Goal: Task Accomplishment & Management: Use online tool/utility

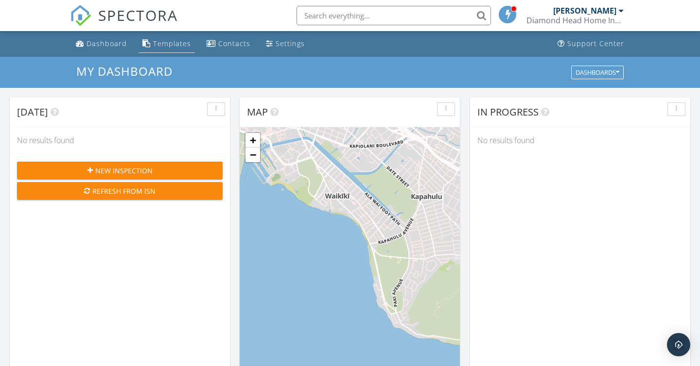
click at [174, 40] on div "Templates" at bounding box center [172, 43] width 38 height 9
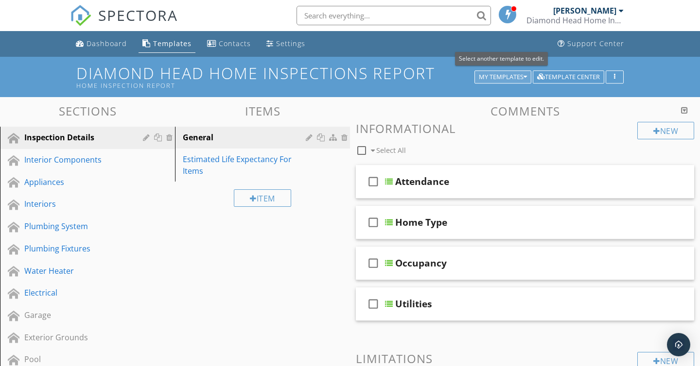
click at [525, 74] on icon "button" at bounding box center [524, 77] width 3 height 7
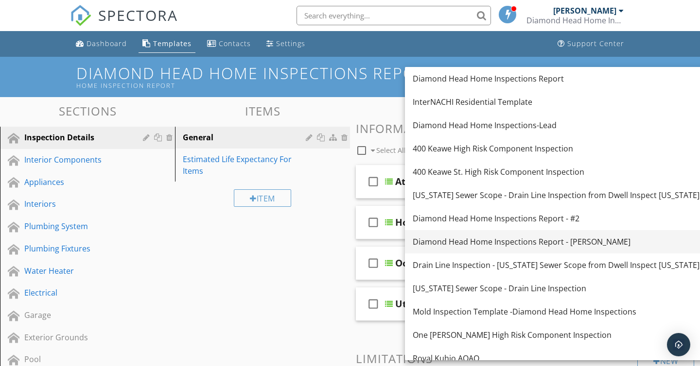
click at [571, 246] on div "Diamond Head Home Inspections Report - [PERSON_NAME]" at bounding box center [555, 242] width 287 height 12
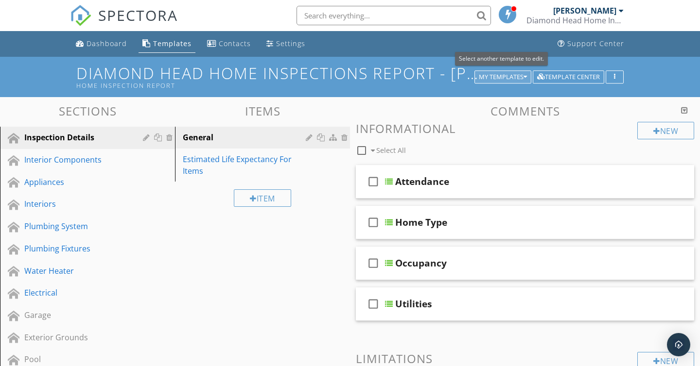
click at [522, 78] on div "My Templates" at bounding box center [503, 77] width 48 height 7
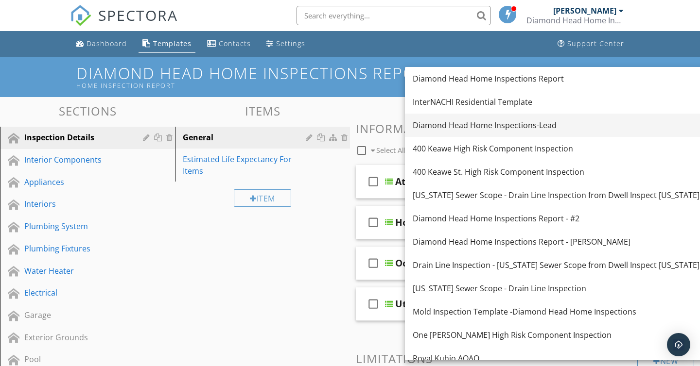
click at [484, 124] on div "Diamond Head Home Inspections-Lead" at bounding box center [555, 126] width 287 height 12
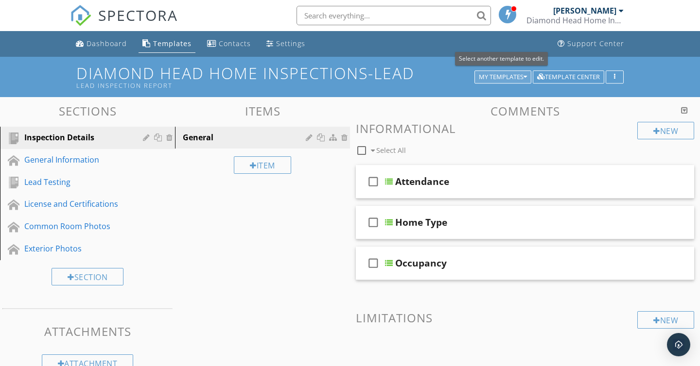
click at [499, 80] on div "My Templates" at bounding box center [503, 77] width 48 height 7
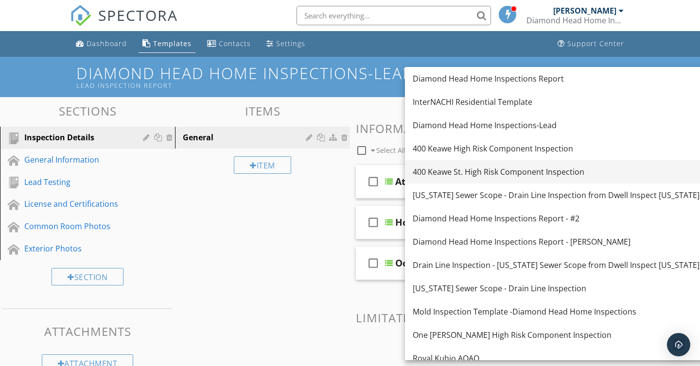
click at [512, 166] on div "400 Keawe St. High Risk Component Inspection" at bounding box center [555, 172] width 287 height 12
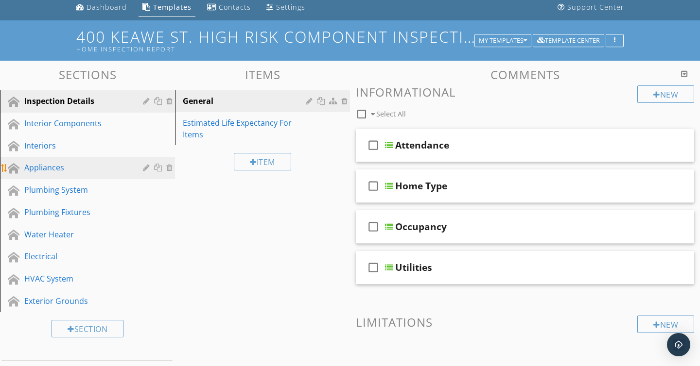
scroll to position [37, 0]
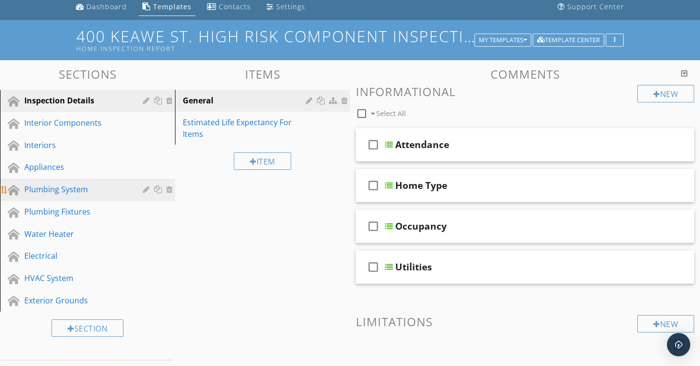
click at [101, 195] on div "Plumbing System" at bounding box center [76, 190] width 104 height 12
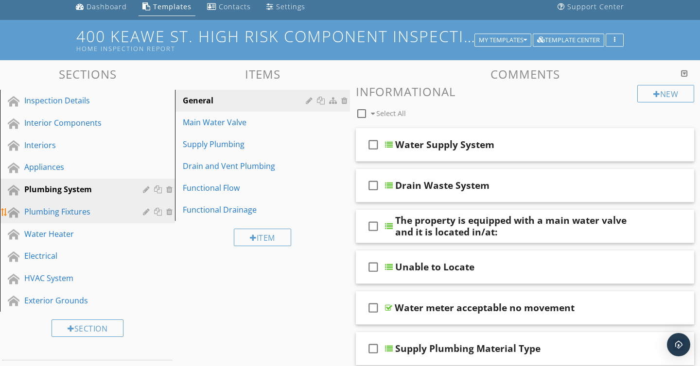
click at [55, 216] on div "Plumbing Fixtures" at bounding box center [76, 212] width 104 height 12
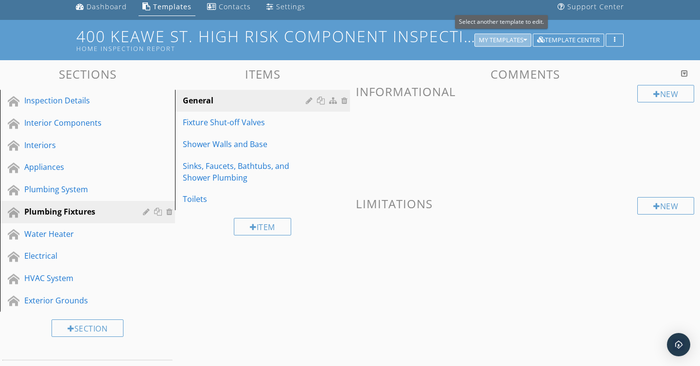
click at [500, 41] on div "My Templates" at bounding box center [503, 40] width 48 height 7
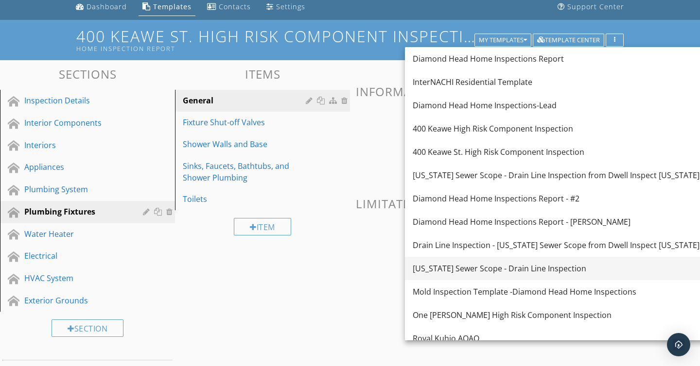
click at [485, 268] on div "[US_STATE] Sewer Scope - Drain Line Inspection" at bounding box center [555, 269] width 287 height 12
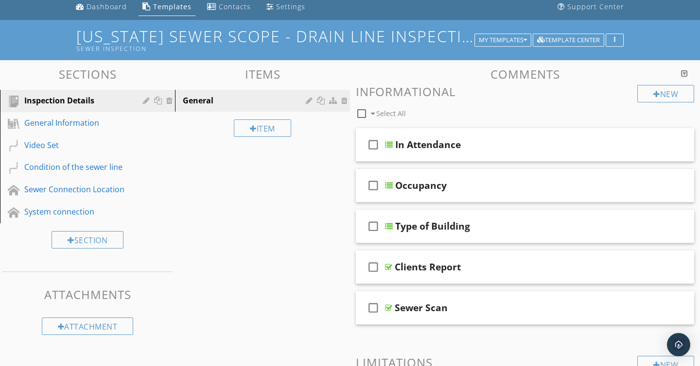
click at [268, 196] on div "Sections Inspection Details General Information Video Set Condition of the sewe…" at bounding box center [350, 320] width 700 height 520
click at [266, 193] on div "Sections Inspection Details General Information Video Set Condition of the sewe…" at bounding box center [350, 320] width 700 height 520
click at [265, 193] on div "Sections Inspection Details General Information Video Set Condition of the sewe…" at bounding box center [350, 320] width 700 height 520
click at [254, 203] on div "Sections Inspection Details General Information Video Set Condition of the sewe…" at bounding box center [350, 320] width 700 height 520
drag, startPoint x: 248, startPoint y: 199, endPoint x: 236, endPoint y: 191, distance: 14.6
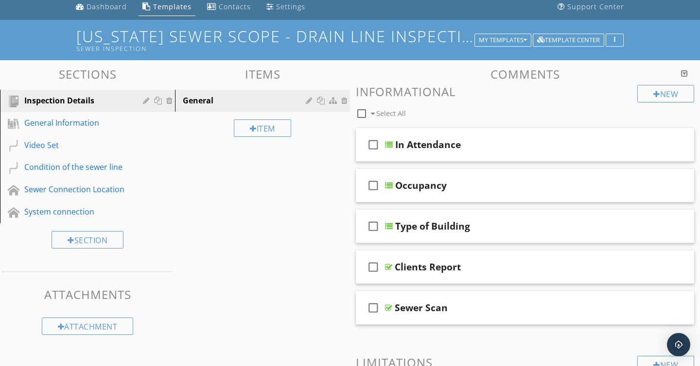
click at [239, 192] on div "Sections Inspection Details General Information Video Set Condition of the sewe…" at bounding box center [350, 320] width 700 height 520
click at [251, 207] on div "Sections Inspection Details General Information Video Set Condition of the sewe…" at bounding box center [350, 320] width 700 height 520
drag, startPoint x: 265, startPoint y: 209, endPoint x: 278, endPoint y: 202, distance: 15.4
click at [277, 204] on div "Sections Inspection Details General Information Video Set Condition of the sewe…" at bounding box center [350, 320] width 700 height 520
click at [279, 191] on div "Sections Inspection Details General Information Video Set Condition of the sewe…" at bounding box center [350, 320] width 700 height 520
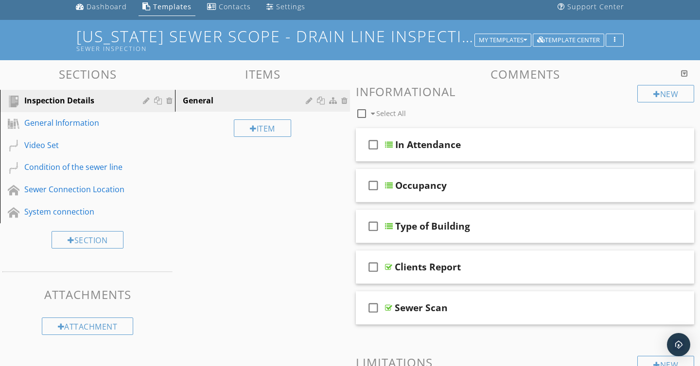
click at [281, 189] on div "Sections Inspection Details General Information Video Set Condition of the sewe…" at bounding box center [350, 320] width 700 height 520
click at [284, 182] on div "Sections Inspection Details General Information Video Set Condition of the sewe…" at bounding box center [350, 320] width 700 height 520
drag, startPoint x: 284, startPoint y: 177, endPoint x: 276, endPoint y: 164, distance: 15.5
click at [278, 170] on div "Sections Inspection Details General Information Video Set Condition of the sewe…" at bounding box center [350, 320] width 700 height 520
click at [485, 32] on h1 "[US_STATE] Sewer Scope - Drain Line Inspection Sewer Inspection" at bounding box center [349, 40] width 547 height 25
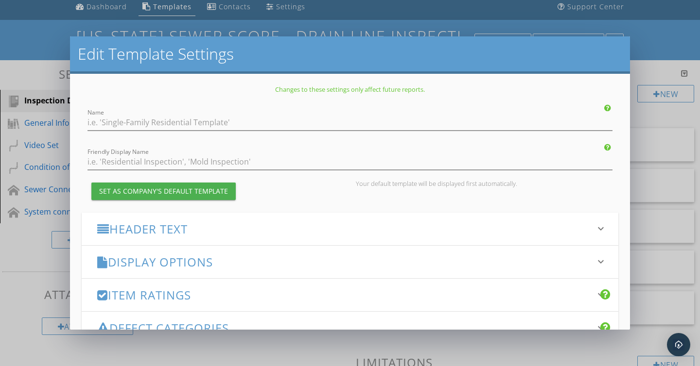
type input "[US_STATE] Sewer Scope - Drain Line Inspection"
type input "Sewer Inspection"
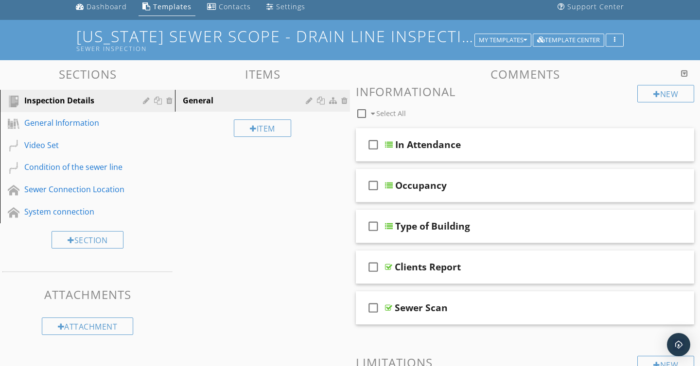
click at [543, 11] on div at bounding box center [350, 183] width 700 height 366
click at [515, 41] on div "My Templates" at bounding box center [503, 40] width 48 height 7
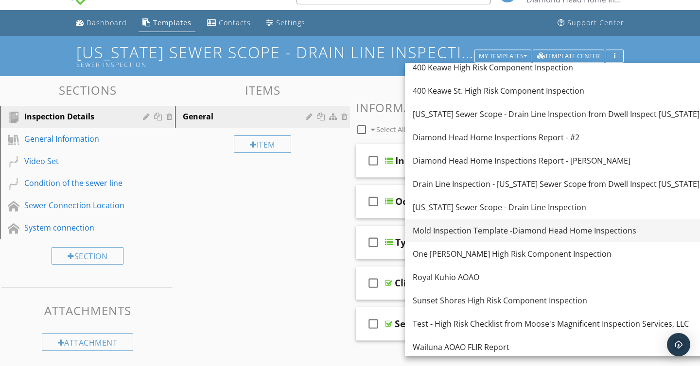
scroll to position [80, 0]
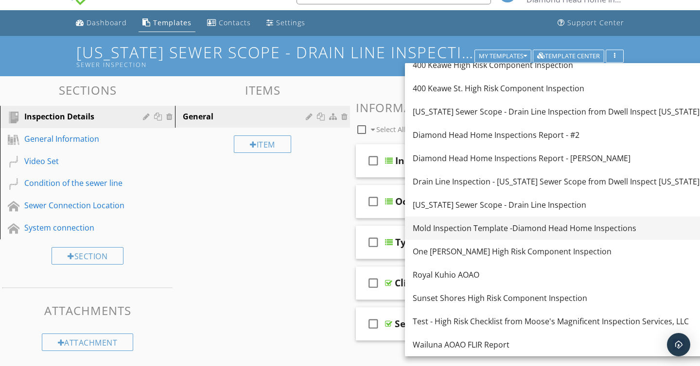
click at [473, 226] on div "Mold Inspection Template -Diamond Head Home Inspections" at bounding box center [555, 229] width 287 height 12
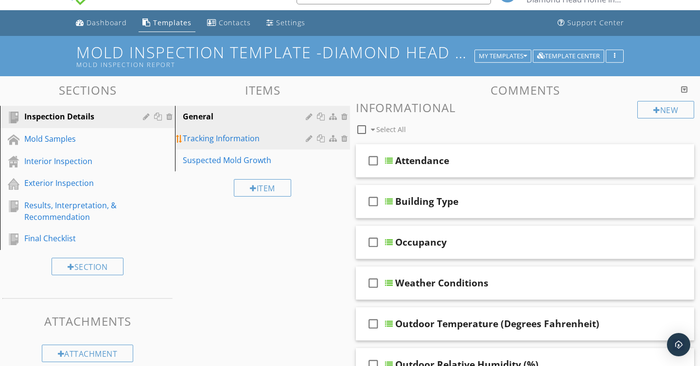
click at [223, 137] on div "Tracking Information" at bounding box center [246, 139] width 126 height 12
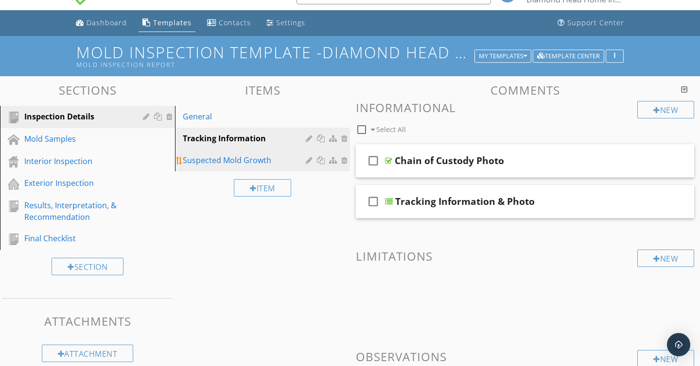
click at [212, 161] on div "Suspected Mold Growth" at bounding box center [246, 160] width 126 height 12
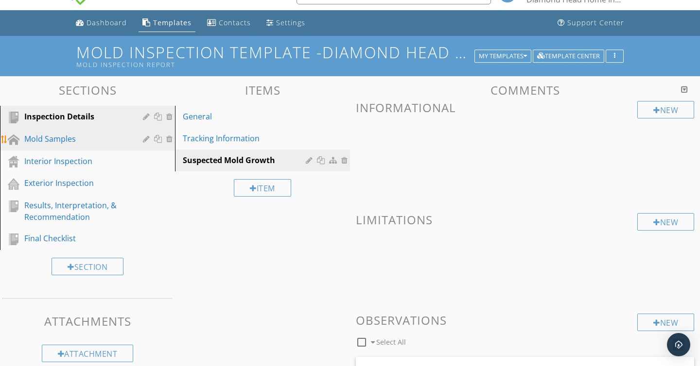
click at [61, 137] on div "Mold Samples" at bounding box center [76, 139] width 104 height 12
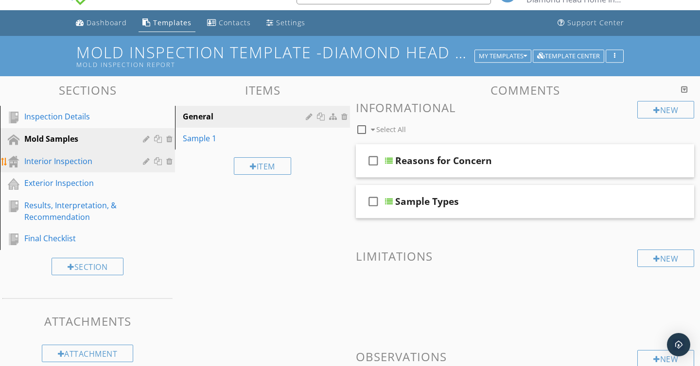
click at [61, 160] on div "Interior Inspection" at bounding box center [76, 161] width 104 height 12
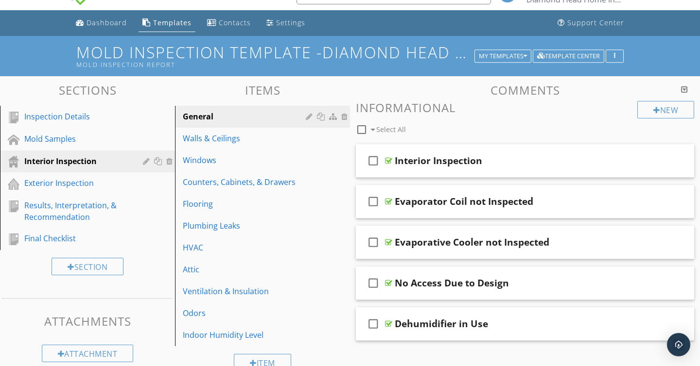
click at [367, 24] on div "Dashboard Templates Contacts Settings Support Center" at bounding box center [350, 23] width 560 height 26
click at [503, 61] on button "My Templates" at bounding box center [502, 57] width 57 height 14
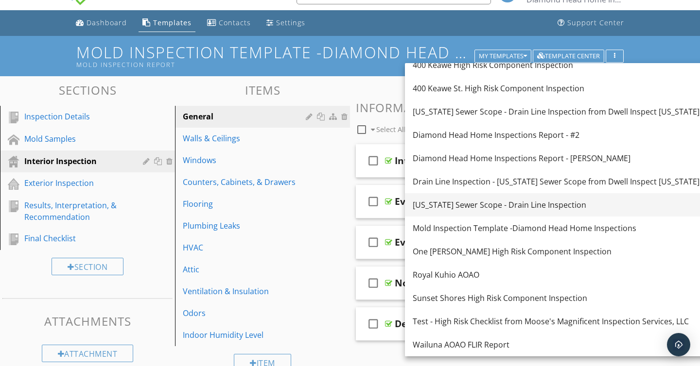
click at [531, 206] on div "[US_STATE] Sewer Scope - Drain Line Inspection" at bounding box center [555, 205] width 287 height 12
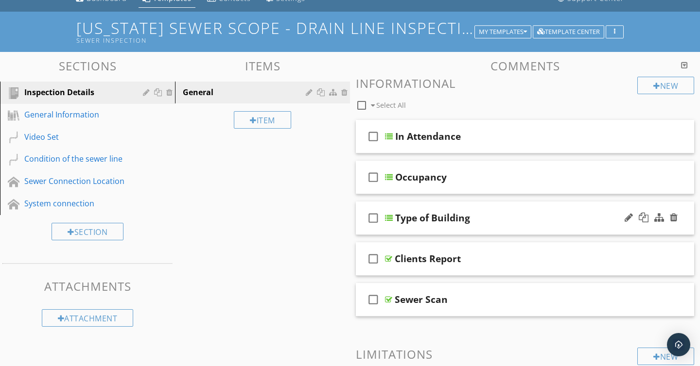
scroll to position [47, 0]
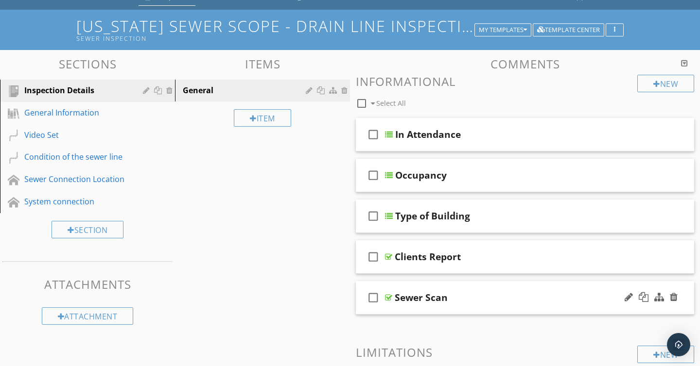
click at [469, 293] on div "Sewer Scan" at bounding box center [513, 298] width 239 height 12
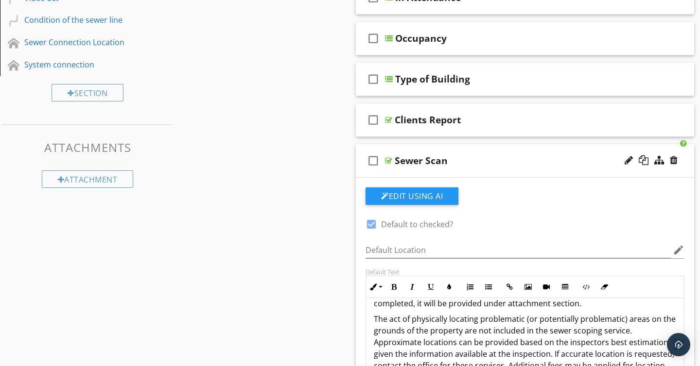
scroll to position [0, 0]
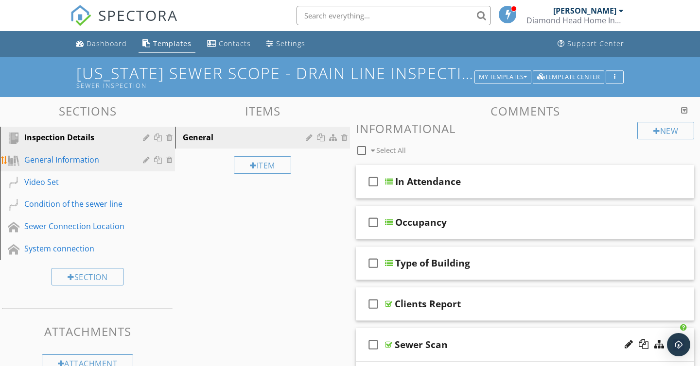
click at [62, 150] on link "General Information" at bounding box center [89, 160] width 172 height 22
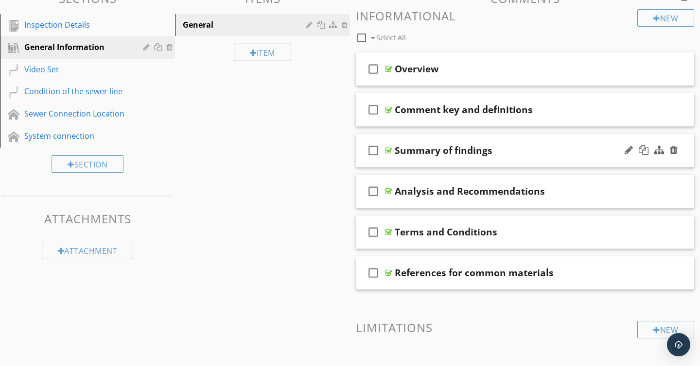
scroll to position [98, 0]
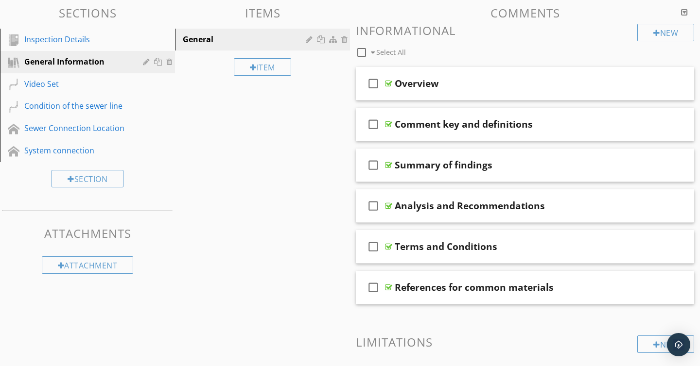
drag, startPoint x: 260, startPoint y: 124, endPoint x: 231, endPoint y: 126, distance: 29.7
click at [260, 124] on div "Sections Inspection Details General Information Video Set Condition of the sewe…" at bounding box center [350, 217] width 700 height 437
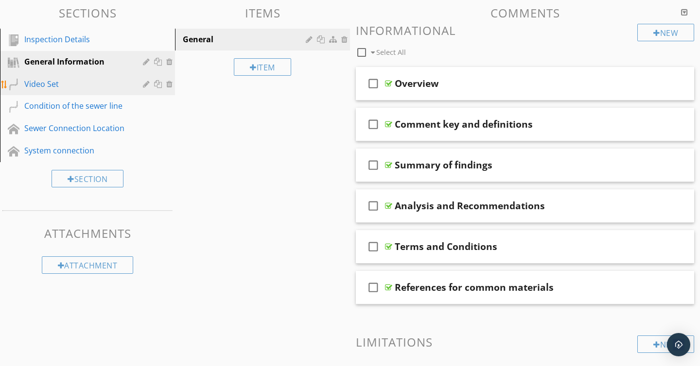
drag, startPoint x: 11, startPoint y: 85, endPoint x: 34, endPoint y: 84, distance: 23.8
click at [12, 84] on div at bounding box center [14, 85] width 12 height 12
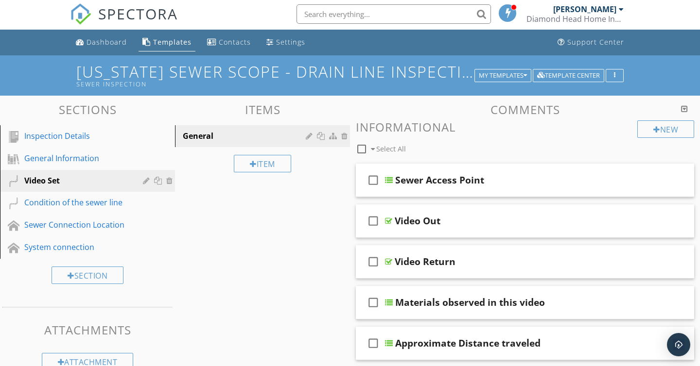
scroll to position [0, 0]
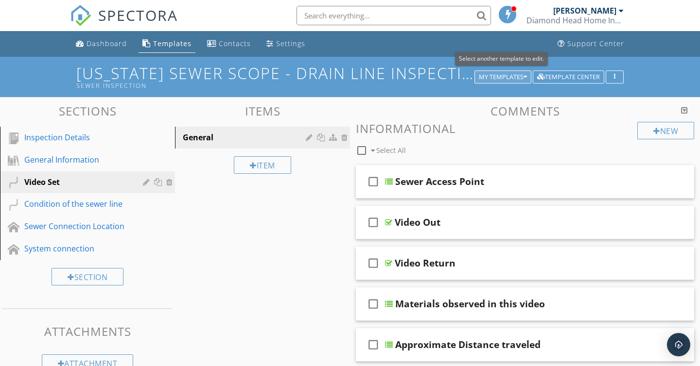
click at [525, 75] on icon "button" at bounding box center [524, 77] width 3 height 7
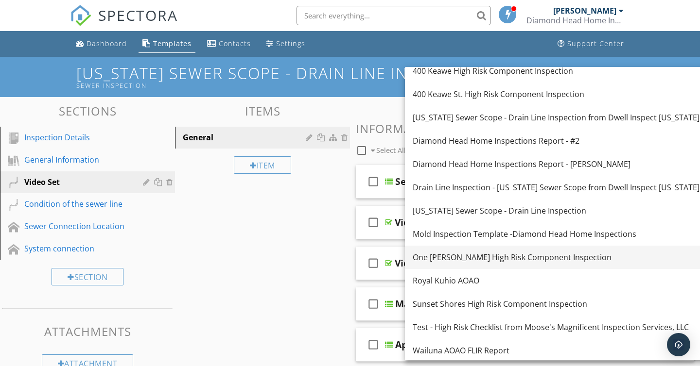
scroll to position [80, 0]
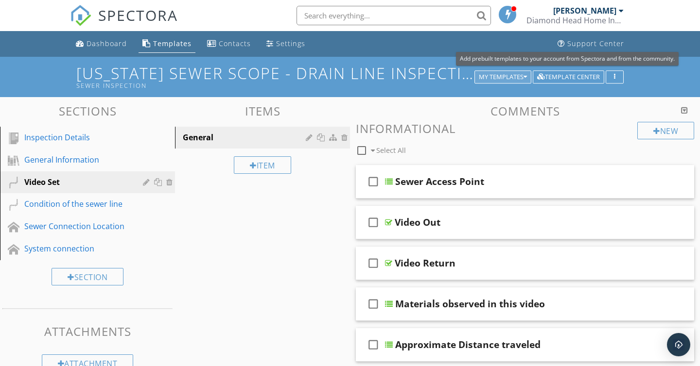
click at [506, 80] on div "My Templates" at bounding box center [503, 77] width 48 height 7
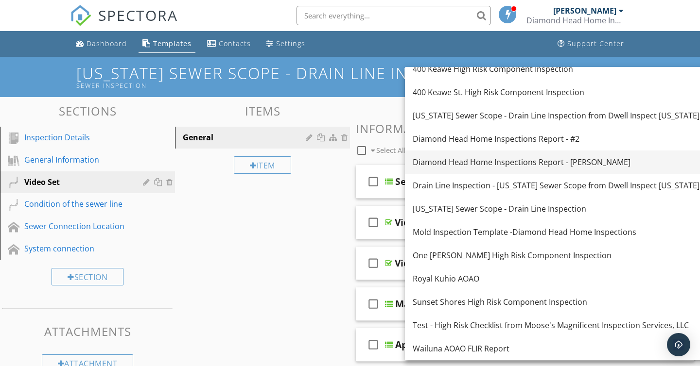
click at [562, 162] on div "Diamond Head Home Inspections Report - [PERSON_NAME]" at bounding box center [555, 162] width 287 height 12
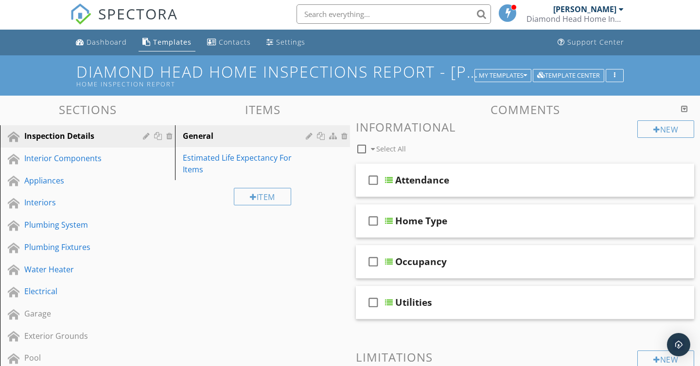
scroll to position [2, 0]
drag, startPoint x: 268, startPoint y: 271, endPoint x: 261, endPoint y: 269, distance: 6.8
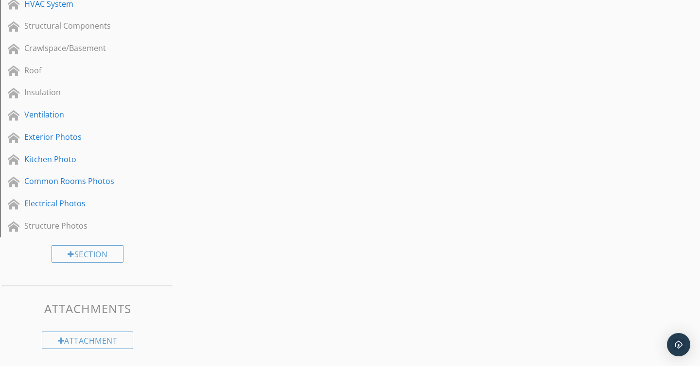
scroll to position [129, 0]
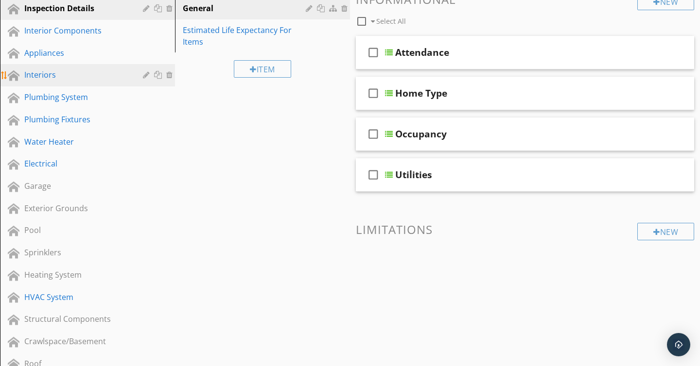
click at [42, 75] on div "Interiors" at bounding box center [76, 75] width 104 height 12
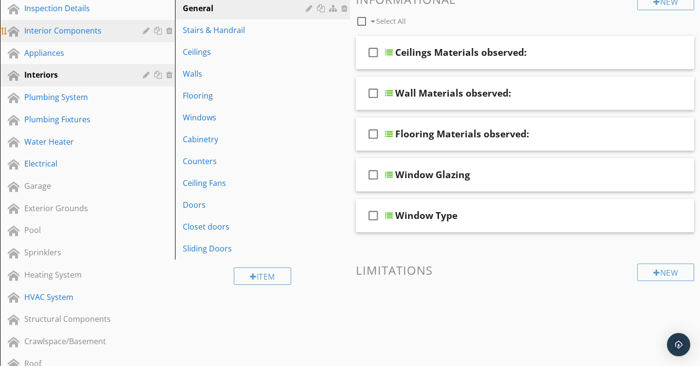
click at [49, 36] on div "Interior Components" at bounding box center [76, 31] width 104 height 12
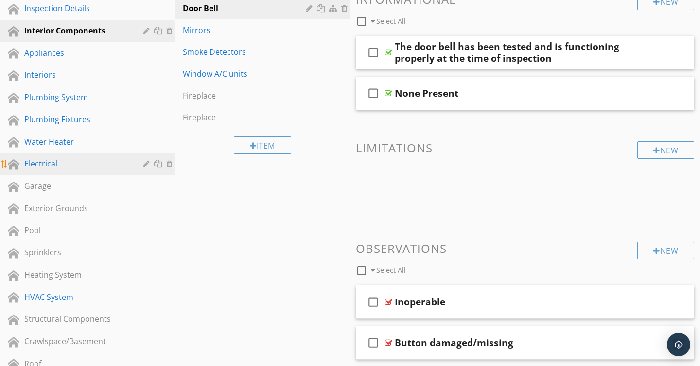
click at [49, 171] on link "Electrical" at bounding box center [89, 164] width 172 height 22
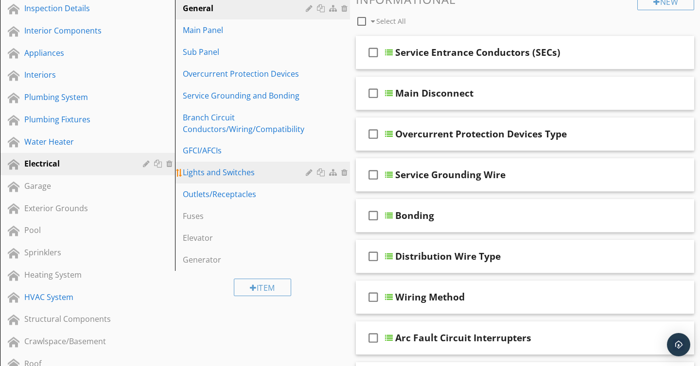
click at [253, 171] on div "Lights and Switches" at bounding box center [246, 173] width 126 height 12
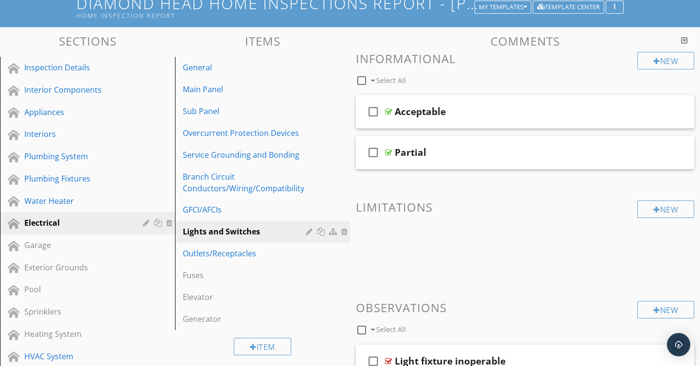
scroll to position [69, 0]
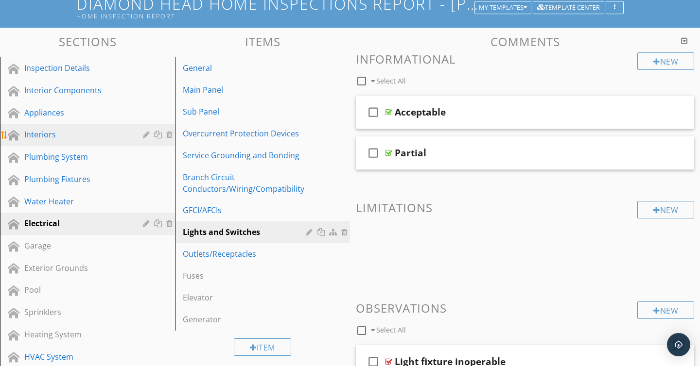
click at [35, 136] on div "Interiors" at bounding box center [76, 135] width 104 height 12
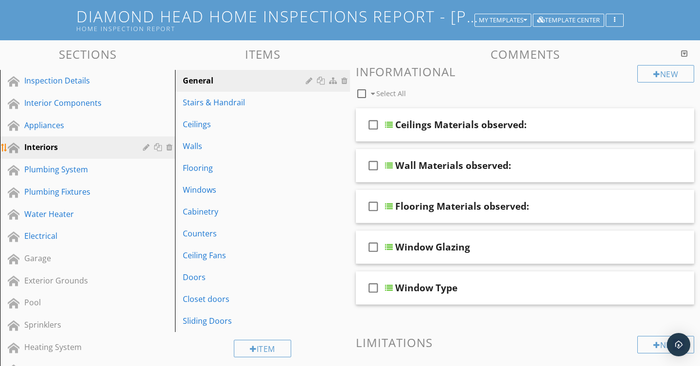
scroll to position [52, 0]
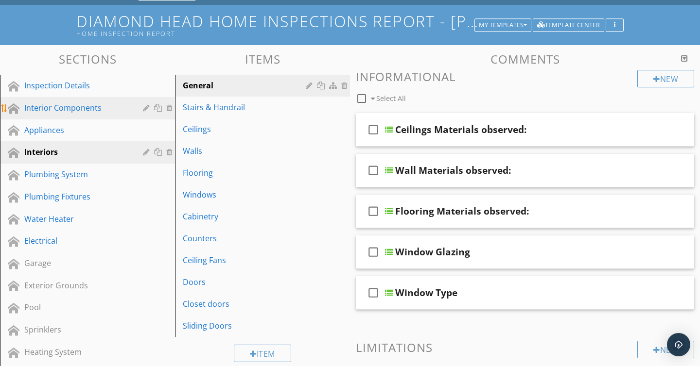
click at [60, 113] on div "Interior Components" at bounding box center [76, 108] width 104 height 12
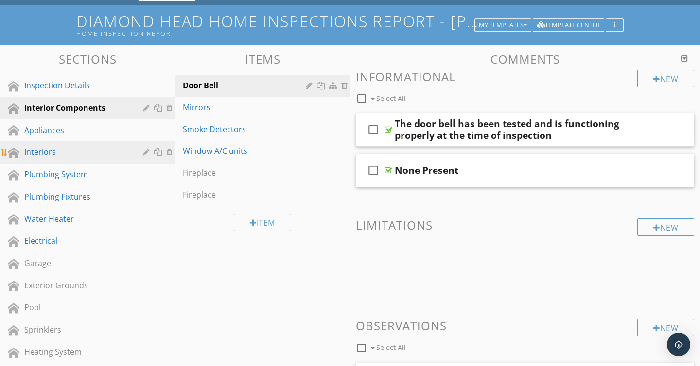
click at [66, 144] on link "Interiors" at bounding box center [89, 152] width 172 height 22
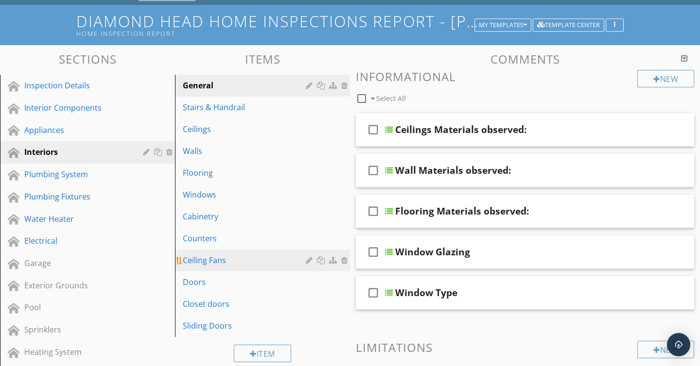
click at [333, 260] on div at bounding box center [334, 261] width 10 height 8
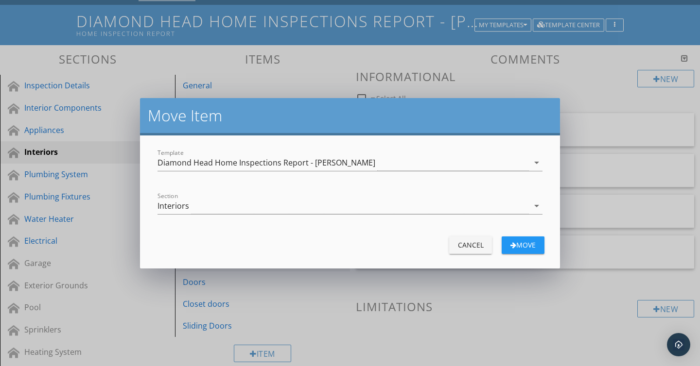
click at [263, 187] on form "Template Diamond Head Home Inspections Report - [PERSON_NAME] Section Interiors…" at bounding box center [350, 202] width 420 height 133
click at [273, 206] on div "Interiors" at bounding box center [342, 206] width 371 height 16
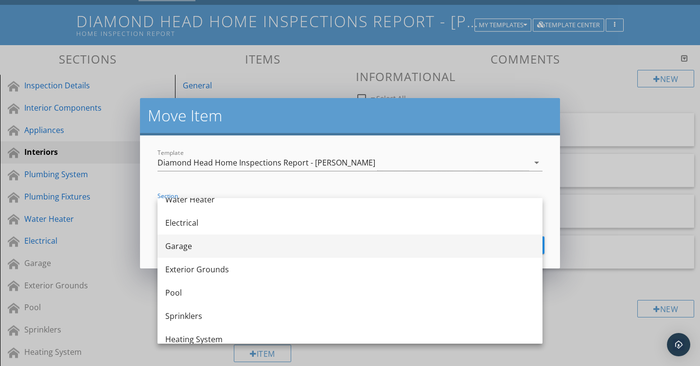
scroll to position [152, 0]
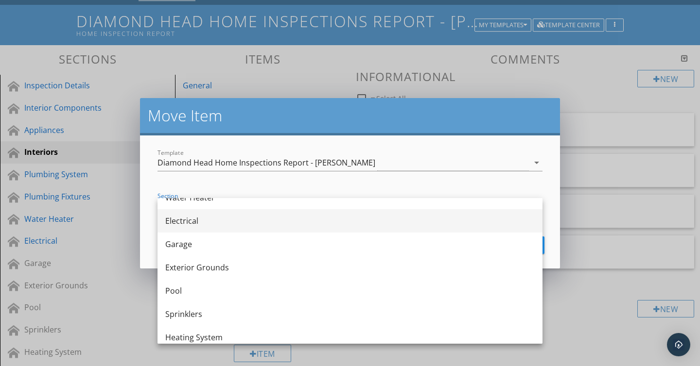
click at [246, 222] on div "Electrical" at bounding box center [349, 221] width 369 height 12
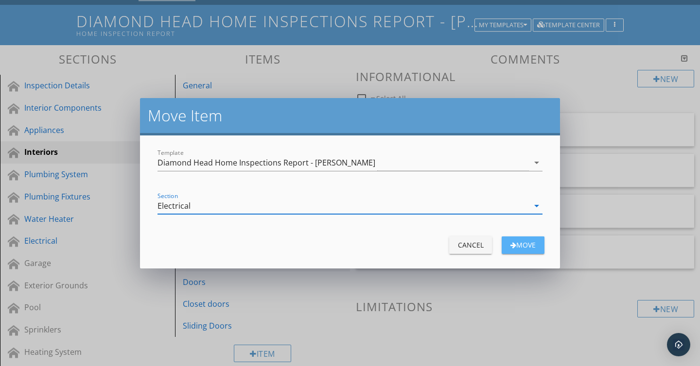
click at [517, 245] on div "Move" at bounding box center [522, 245] width 27 height 10
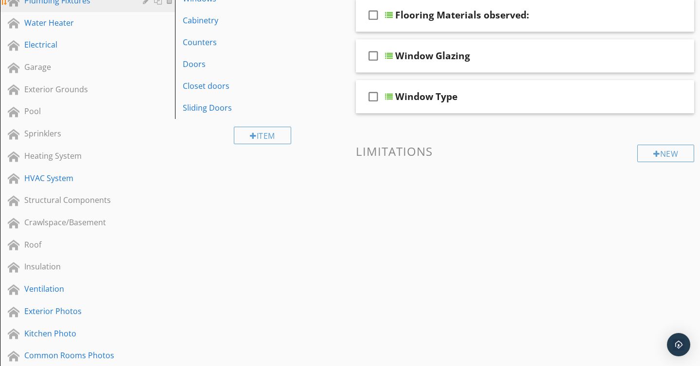
scroll to position [309, 0]
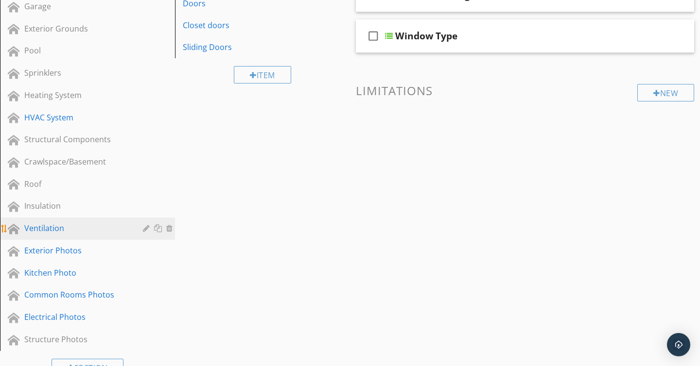
click at [45, 233] on div "Ventilation" at bounding box center [76, 229] width 104 height 12
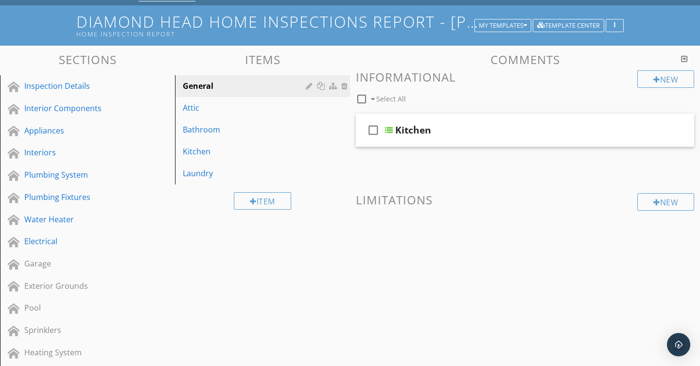
scroll to position [29, 0]
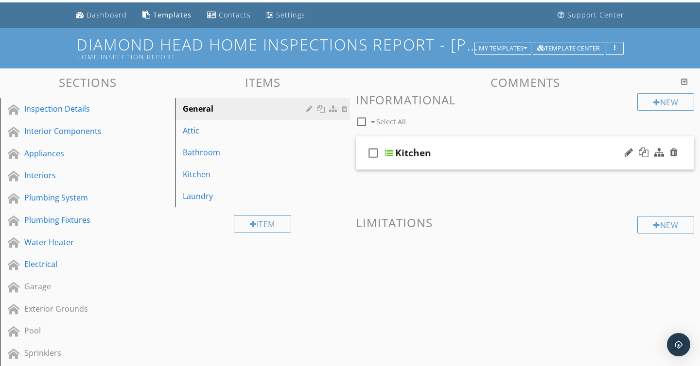
click at [388, 157] on div "check_box_outline_blank Kitchen" at bounding box center [525, 154] width 338 height 34
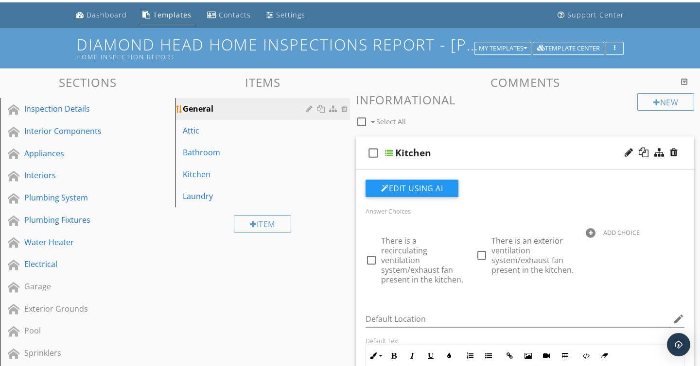
click at [345, 111] on div at bounding box center [345, 109] width 9 height 8
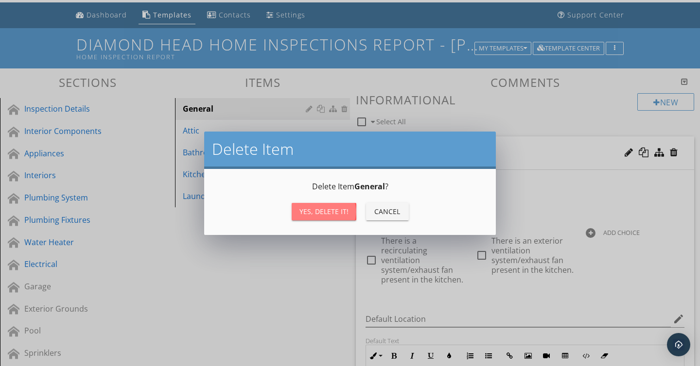
click at [331, 209] on div "Yes, Delete it!" at bounding box center [323, 211] width 49 height 10
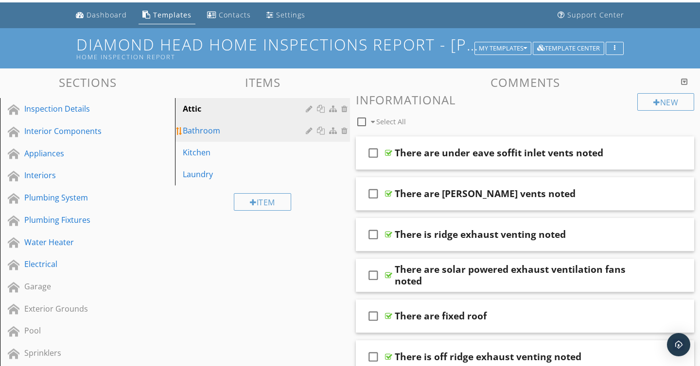
click at [205, 132] on div "Bathroom" at bounding box center [246, 131] width 126 height 12
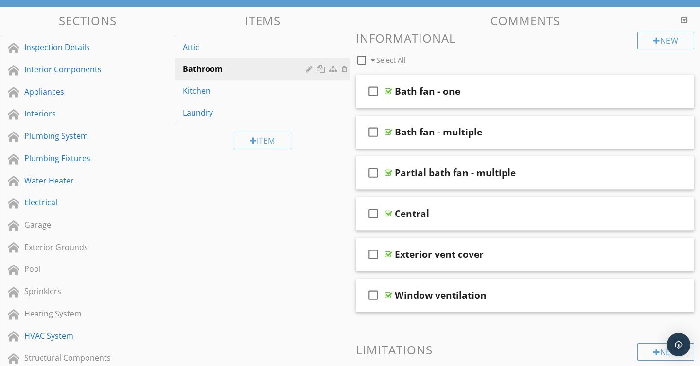
scroll to position [49, 0]
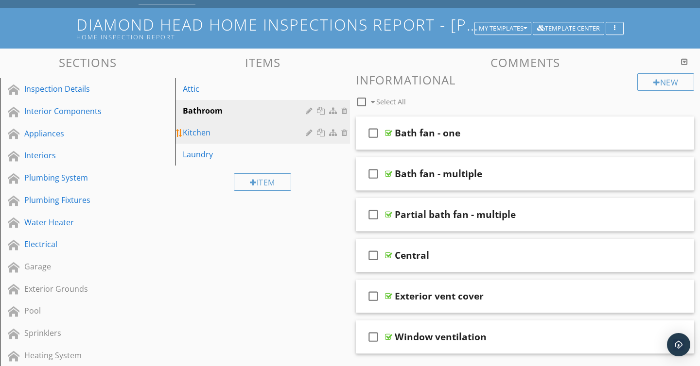
click at [218, 138] on link "Kitchen" at bounding box center [264, 132] width 172 height 21
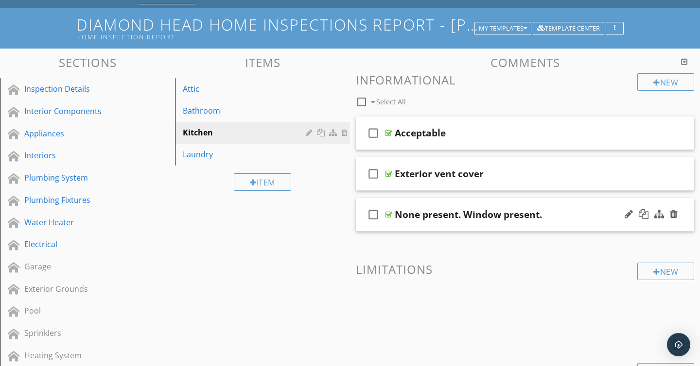
click at [389, 215] on div at bounding box center [388, 215] width 7 height 8
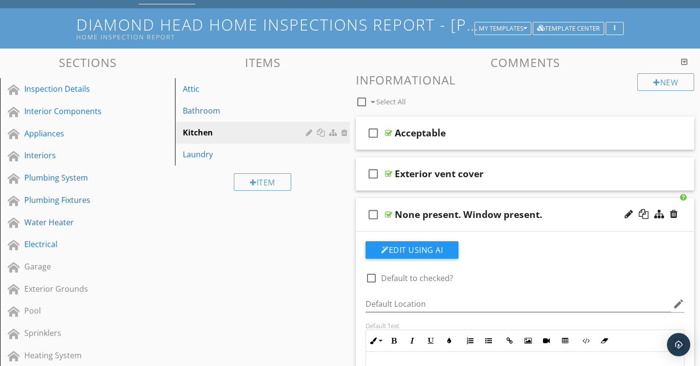
click at [389, 215] on div at bounding box center [388, 215] width 7 height 8
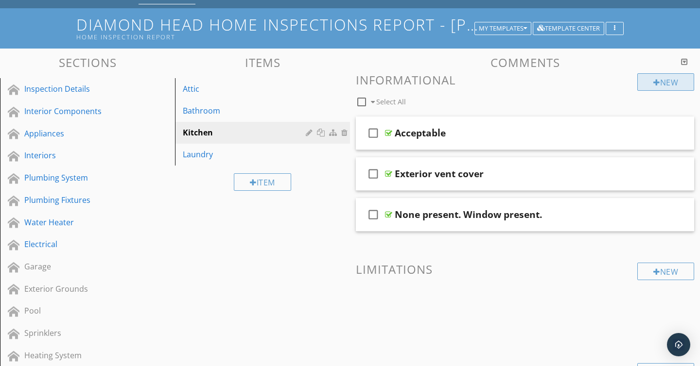
click at [658, 90] on div "New" at bounding box center [665, 81] width 57 height 17
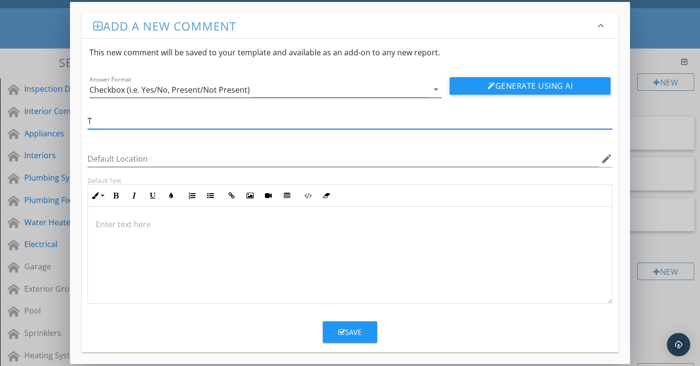
click at [192, 88] on div "Checkbox (i.e. Yes/No, Present/Not Present)" at bounding box center [169, 90] width 160 height 9
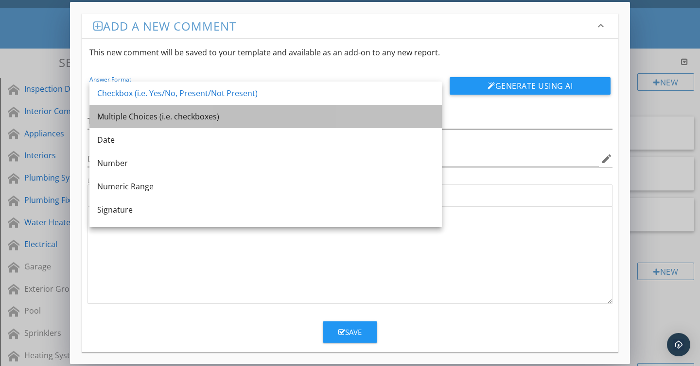
click at [199, 116] on div "Multiple Choices (i.e. checkboxes)" at bounding box center [265, 117] width 337 height 12
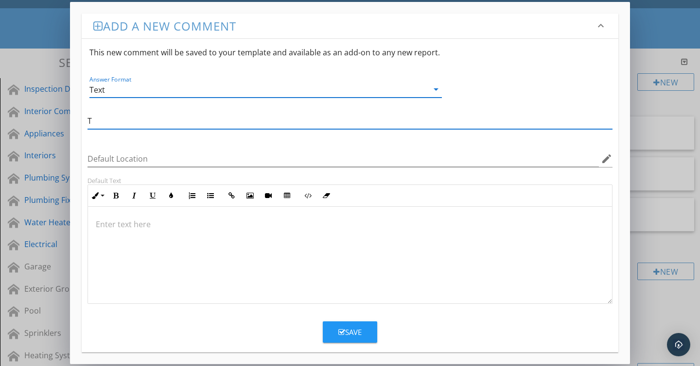
click at [166, 119] on input "T" at bounding box center [349, 121] width 525 height 16
click at [166, 120] on input "T" at bounding box center [349, 121] width 525 height 16
type input "Ventilation Type"
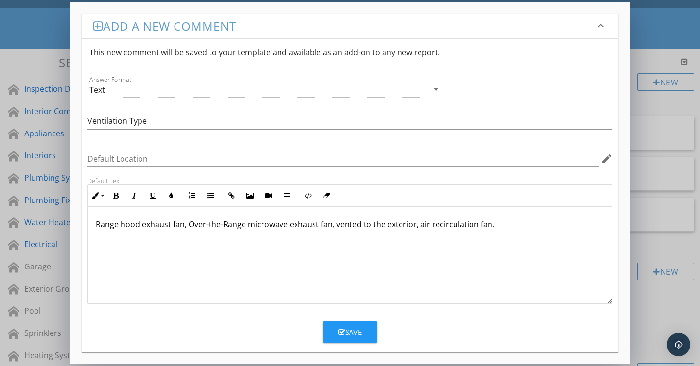
click at [428, 225] on p "Range hood exhaust fan, Over-the-Range microwave exhaust fan, vented to the ext…" at bounding box center [350, 225] width 508 height 12
click at [361, 332] on button "Save" at bounding box center [350, 332] width 54 height 21
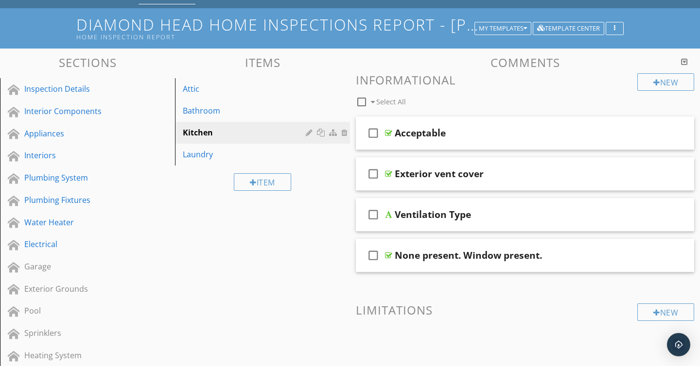
drag, startPoint x: 287, startPoint y: 273, endPoint x: 283, endPoint y: 269, distance: 5.5
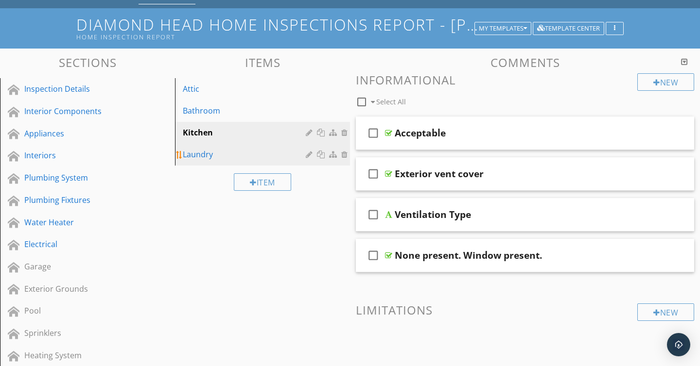
click at [189, 154] on div "Laundry" at bounding box center [246, 155] width 126 height 12
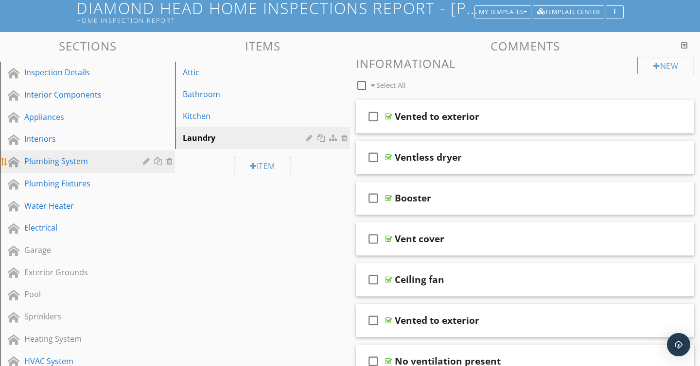
scroll to position [66, 0]
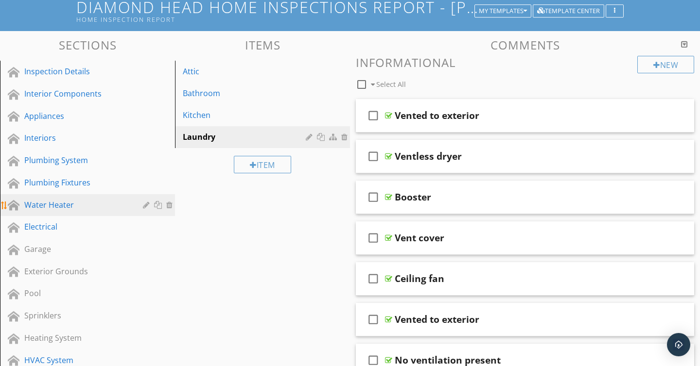
click at [36, 202] on div "Water Heater" at bounding box center [76, 205] width 104 height 12
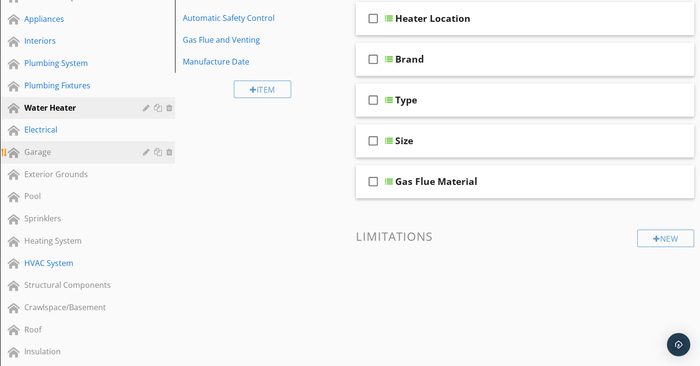
scroll to position [215, 0]
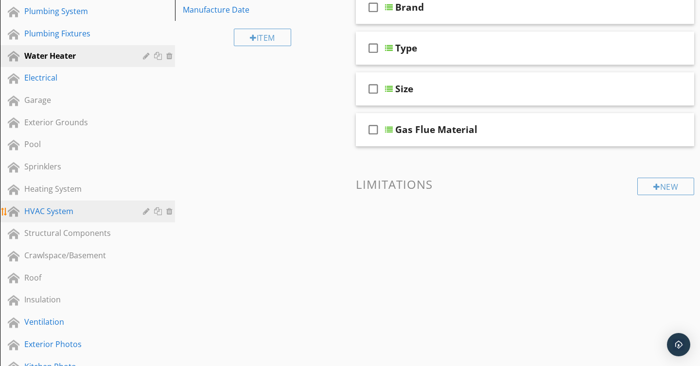
click at [55, 216] on div "HVAC System" at bounding box center [76, 212] width 104 height 12
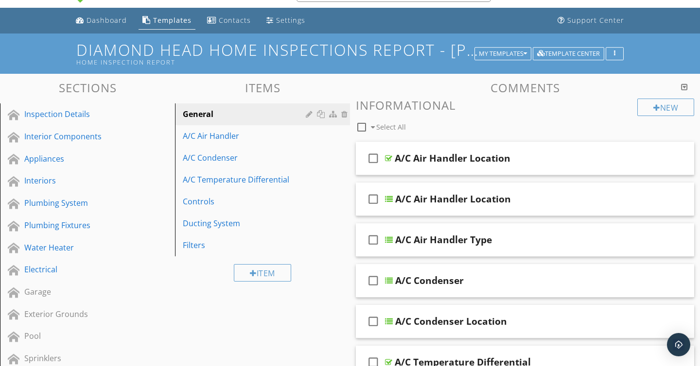
scroll to position [0, 0]
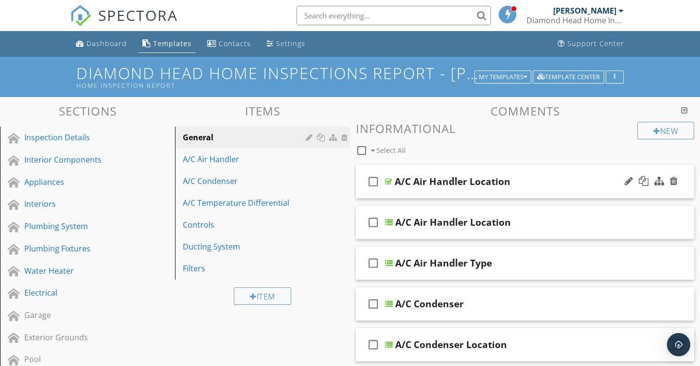
click at [389, 180] on div at bounding box center [388, 182] width 7 height 8
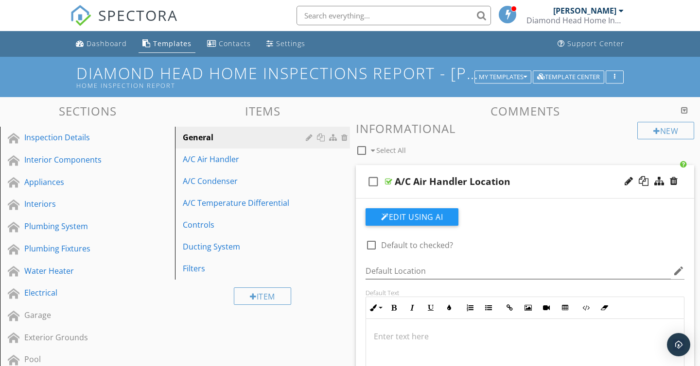
drag, startPoint x: 216, startPoint y: 337, endPoint x: 215, endPoint y: 331, distance: 5.9
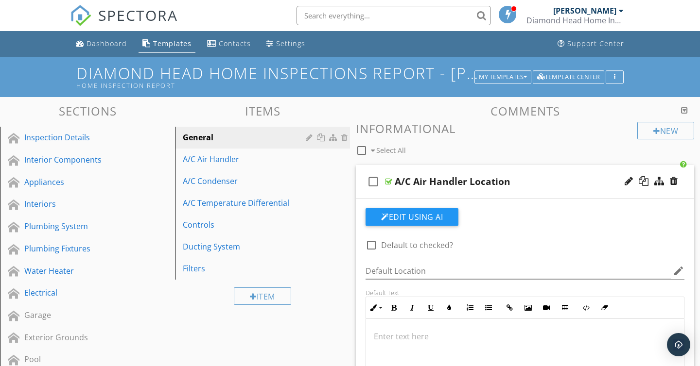
click at [385, 181] on div at bounding box center [388, 182] width 7 height 8
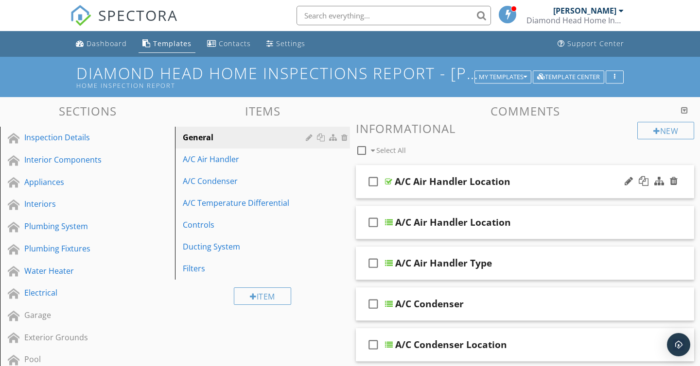
click at [390, 178] on div at bounding box center [388, 182] width 7 height 8
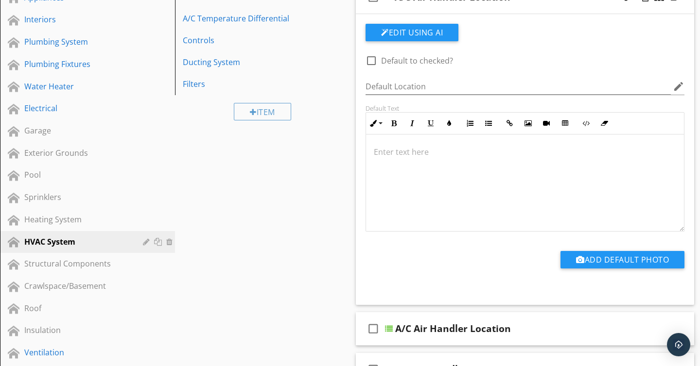
scroll to position [183, 0]
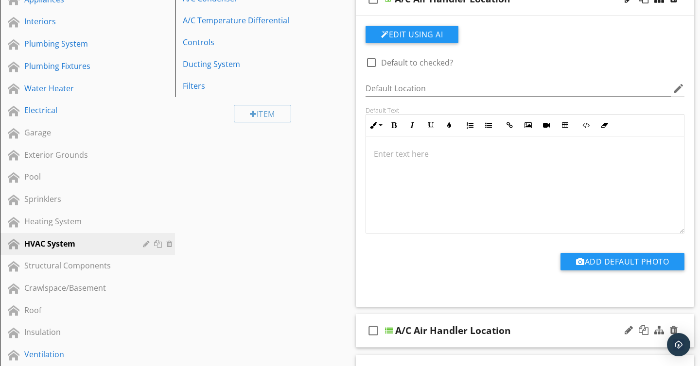
click at [391, 331] on div at bounding box center [389, 331] width 8 height 8
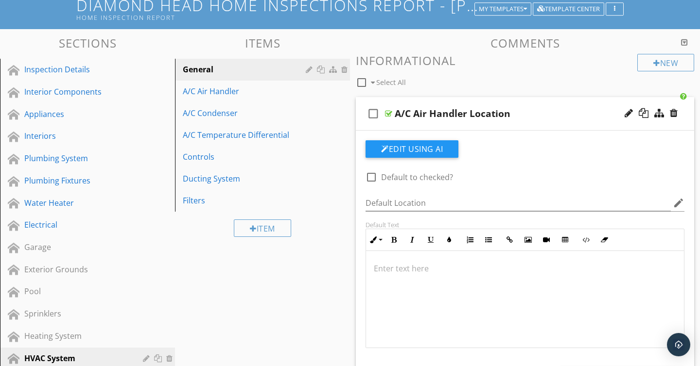
scroll to position [47, 0]
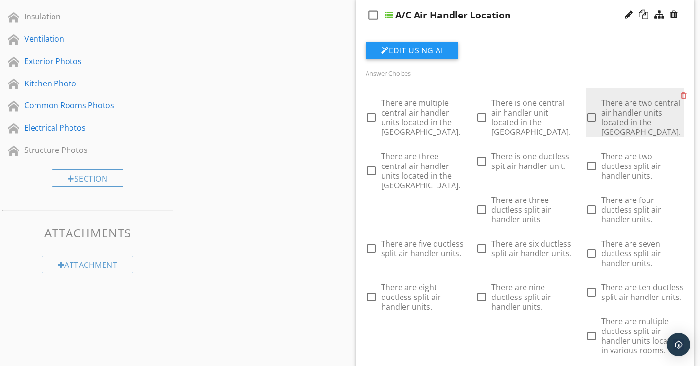
scroll to position [452, 0]
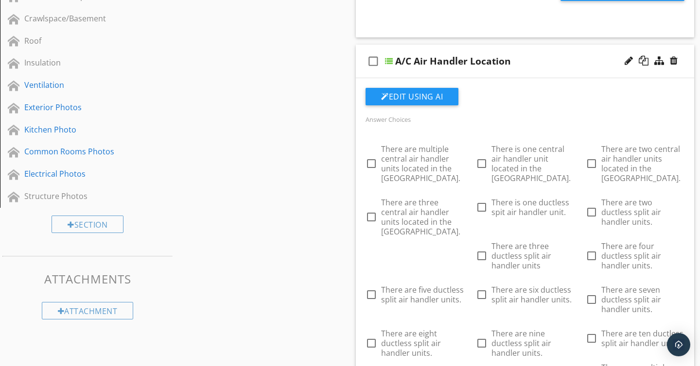
click at [556, 60] on div "A/C Air Handler Location" at bounding box center [514, 61] width 239 height 12
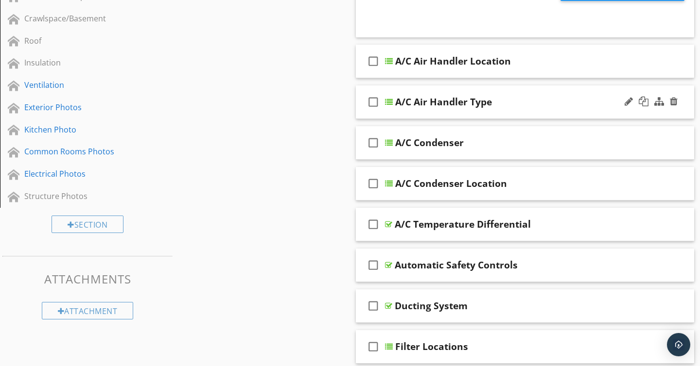
click at [532, 104] on div "A/C Air Handler Type" at bounding box center [514, 102] width 239 height 12
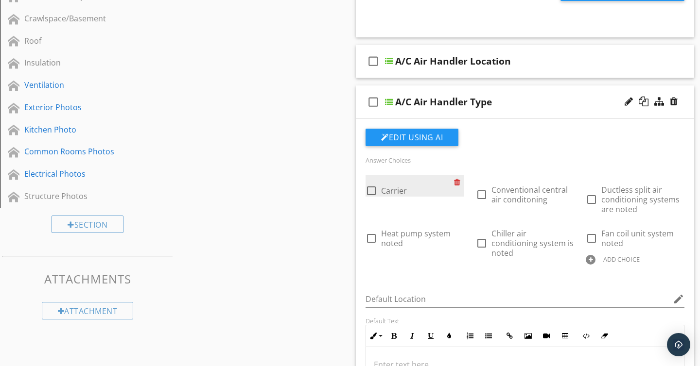
click at [459, 183] on div at bounding box center [459, 182] width 10 height 14
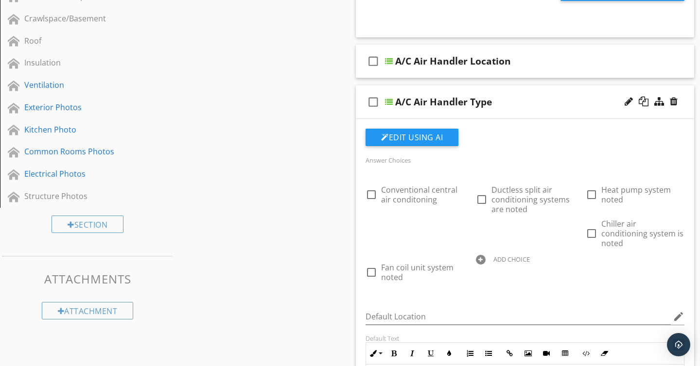
click at [483, 255] on div at bounding box center [481, 260] width 10 height 10
type input "Split System"
